Goal: Use online tool/utility

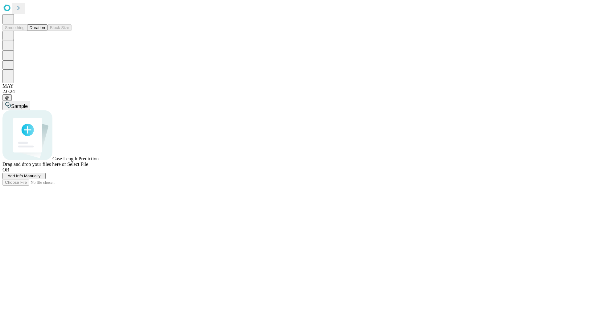
click at [45, 31] on button "Duration" at bounding box center [37, 27] width 20 height 6
click at [28, 104] on span "Sample" at bounding box center [19, 106] width 17 height 5
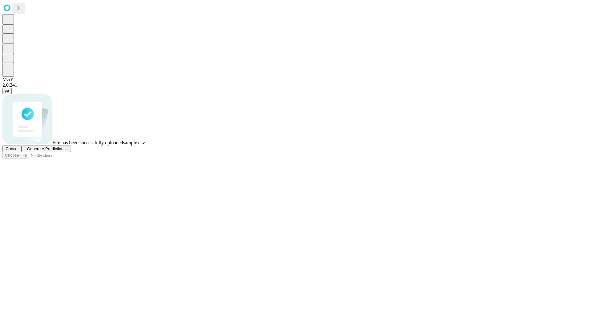
click at [65, 151] on span "Generate Predictions" at bounding box center [46, 149] width 39 height 5
